Goal: Navigation & Orientation: Find specific page/section

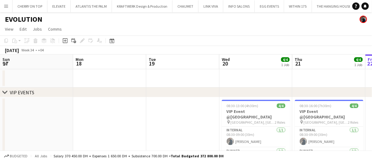
scroll to position [0, 251]
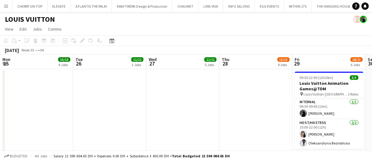
scroll to position [0, 242]
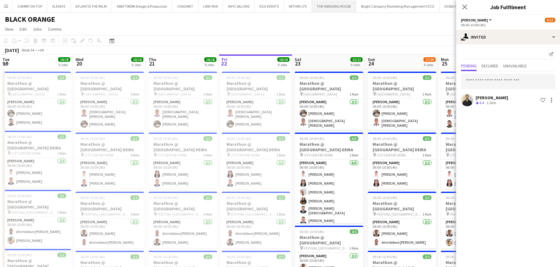
scroll to position [0, 185]
